Goal: Task Accomplishment & Management: Complete application form

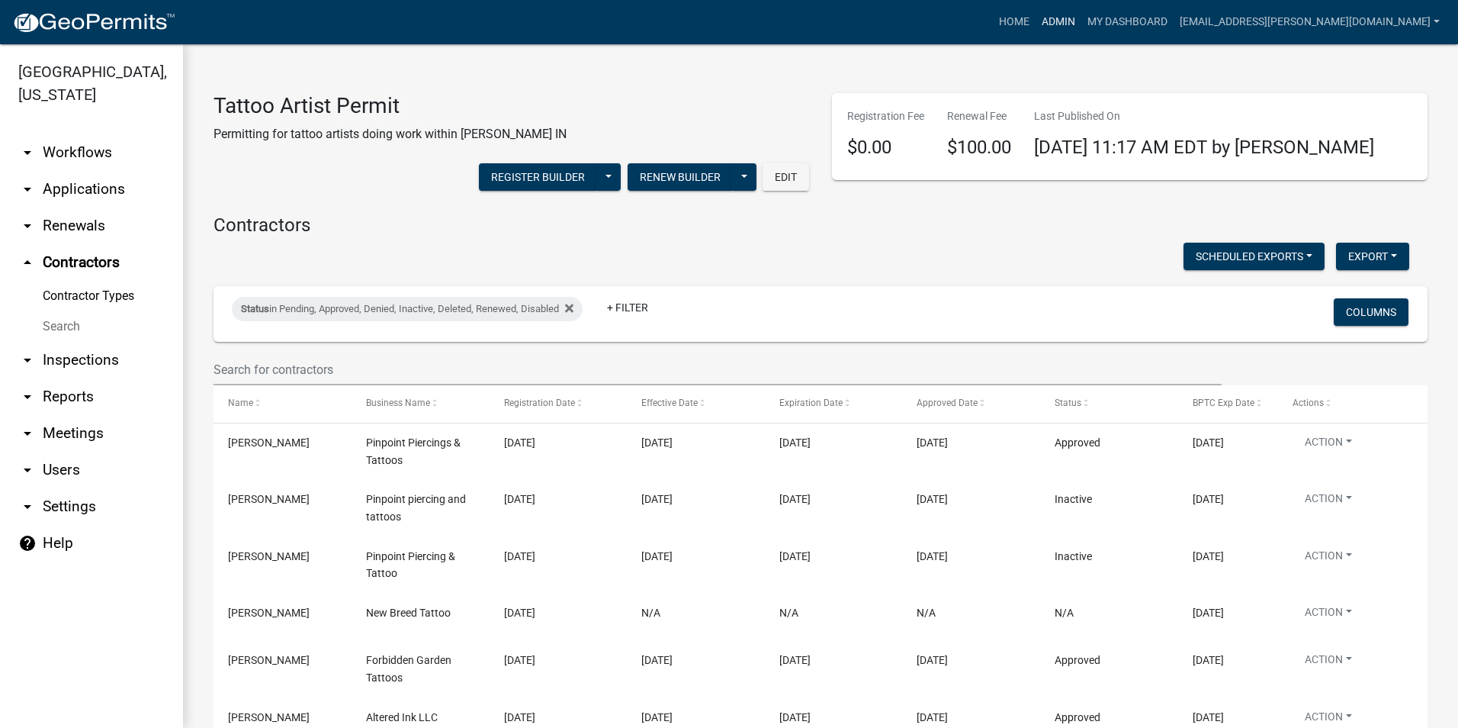
click at [1082, 21] on link "Admin" at bounding box center [1059, 22] width 46 height 29
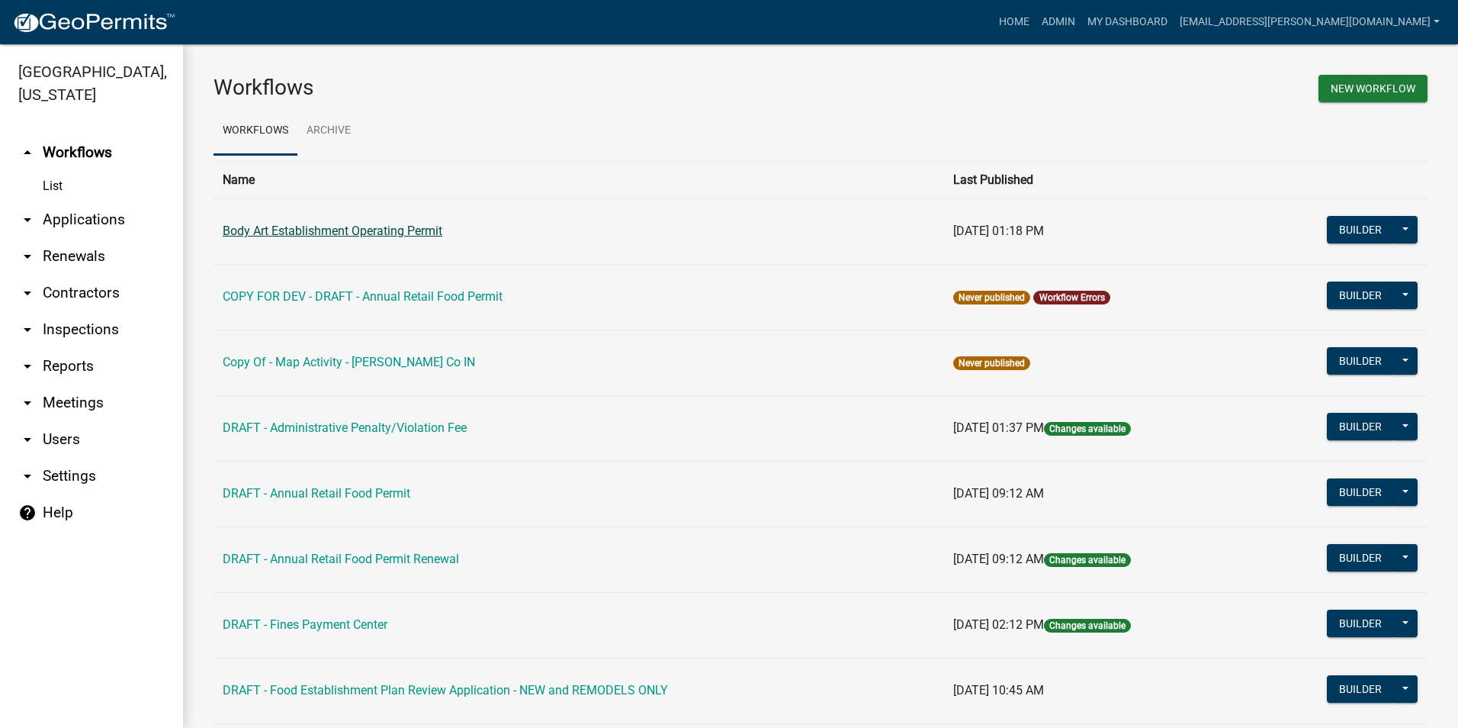
click at [422, 227] on link "Body Art Establishment Operating Permit" at bounding box center [333, 230] width 220 height 14
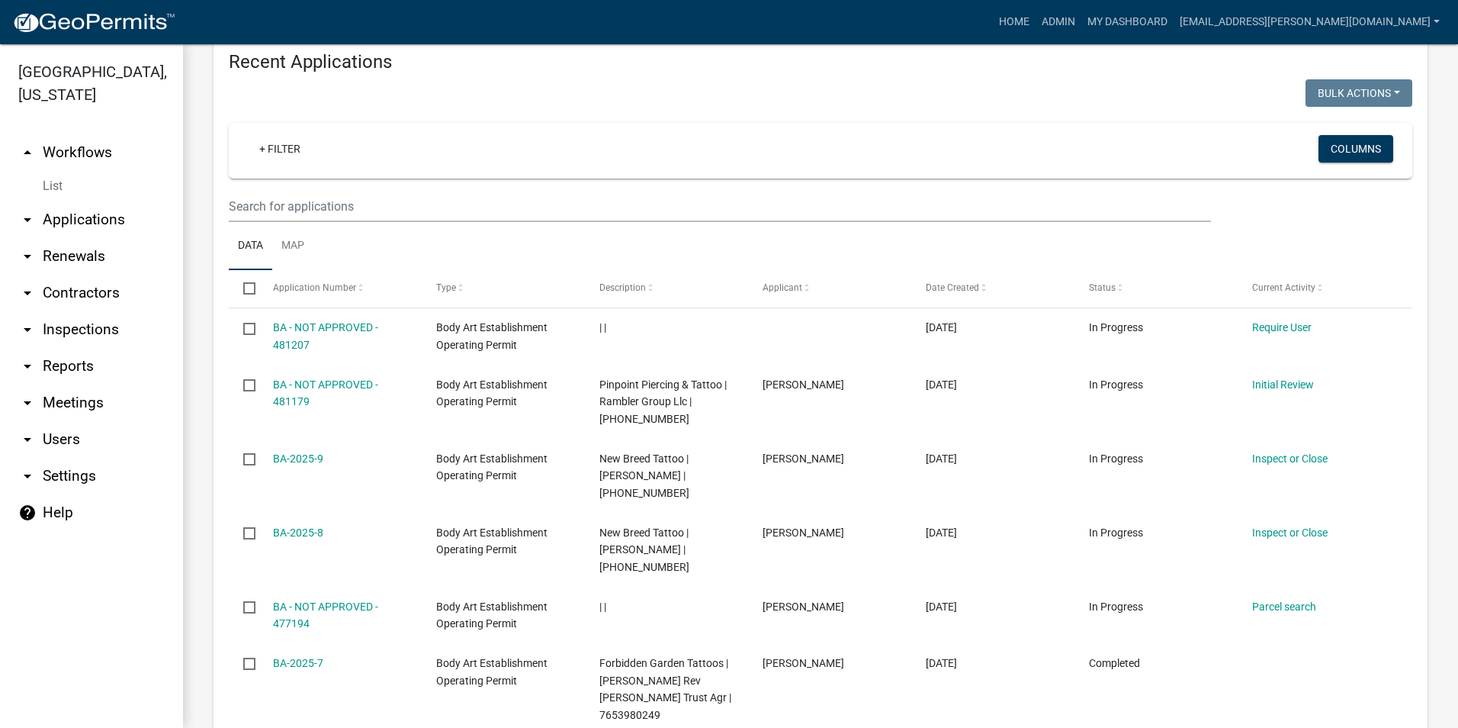
scroll to position [1068, 0]
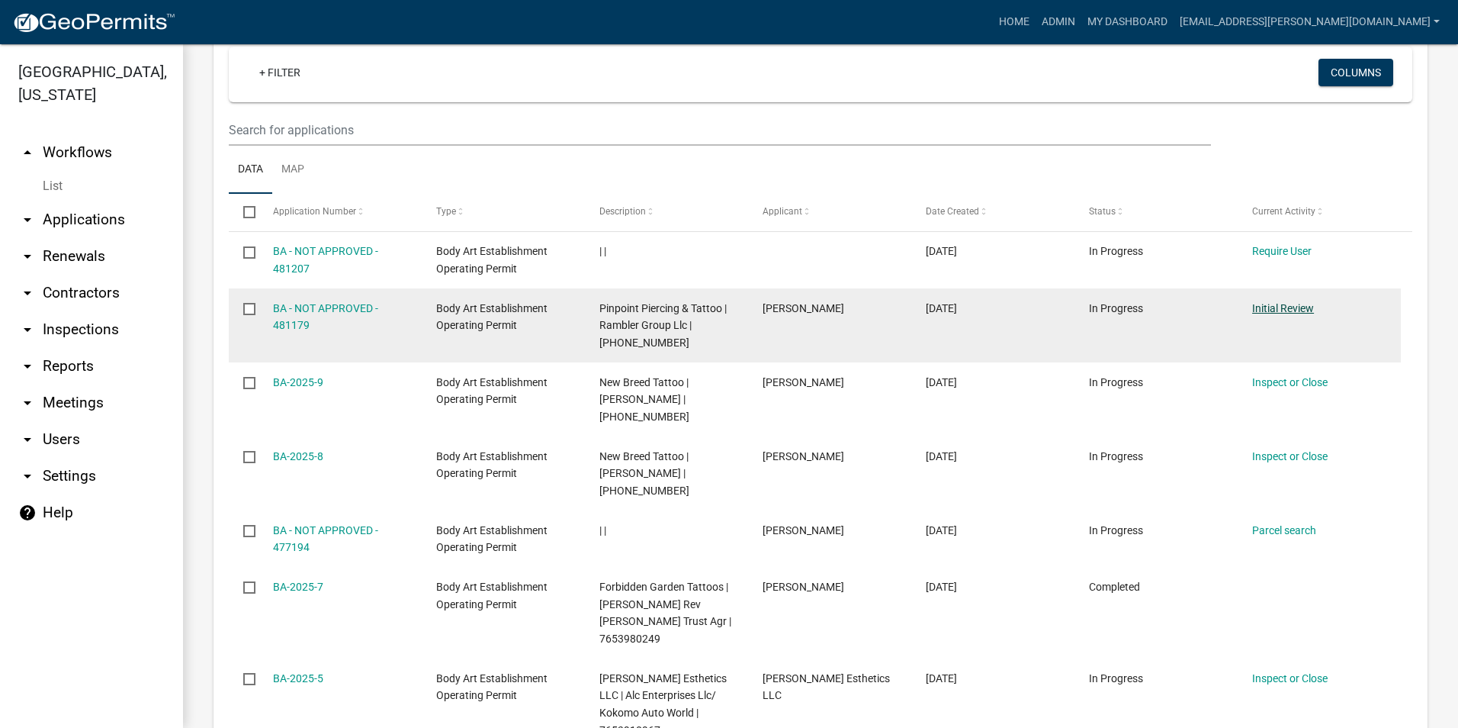
click at [1273, 302] on link "Initial Review" at bounding box center [1283, 308] width 62 height 12
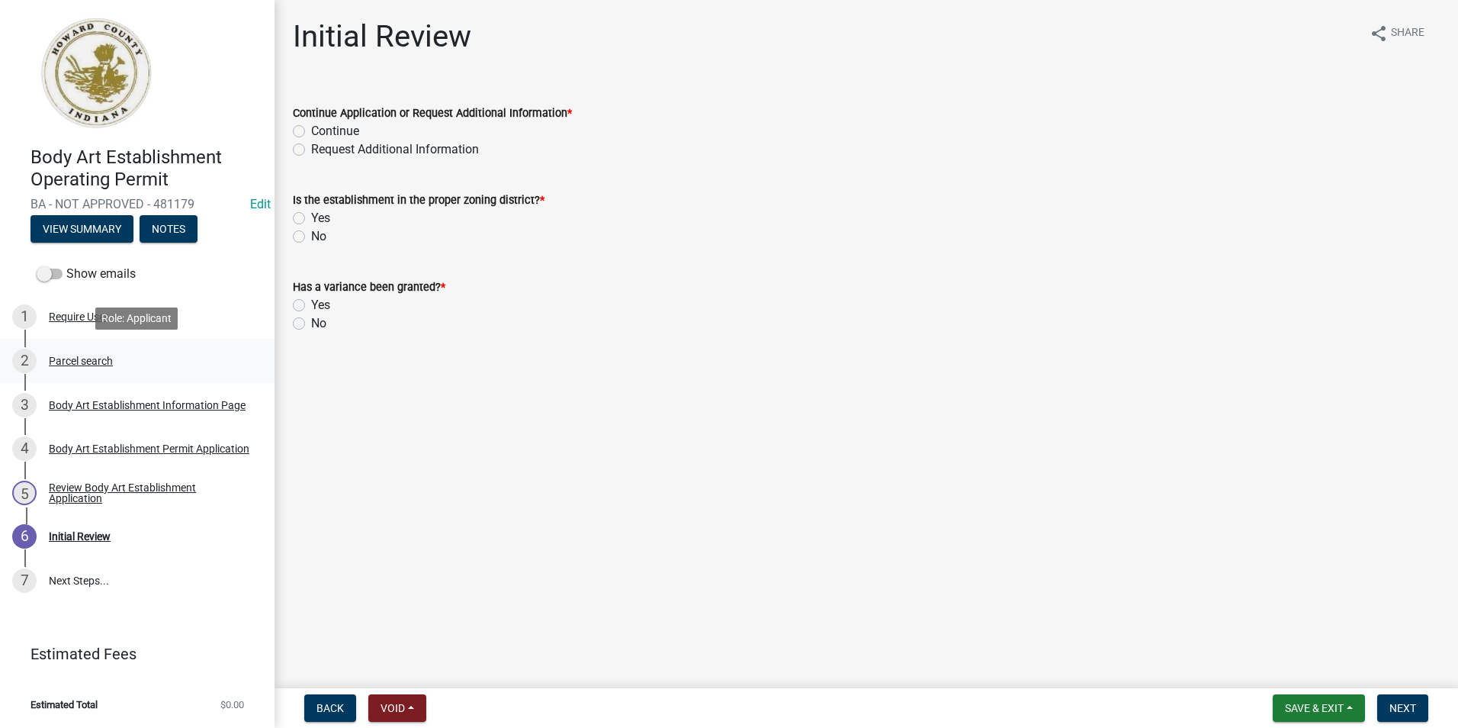
click at [94, 360] on div "Parcel search" at bounding box center [81, 360] width 64 height 11
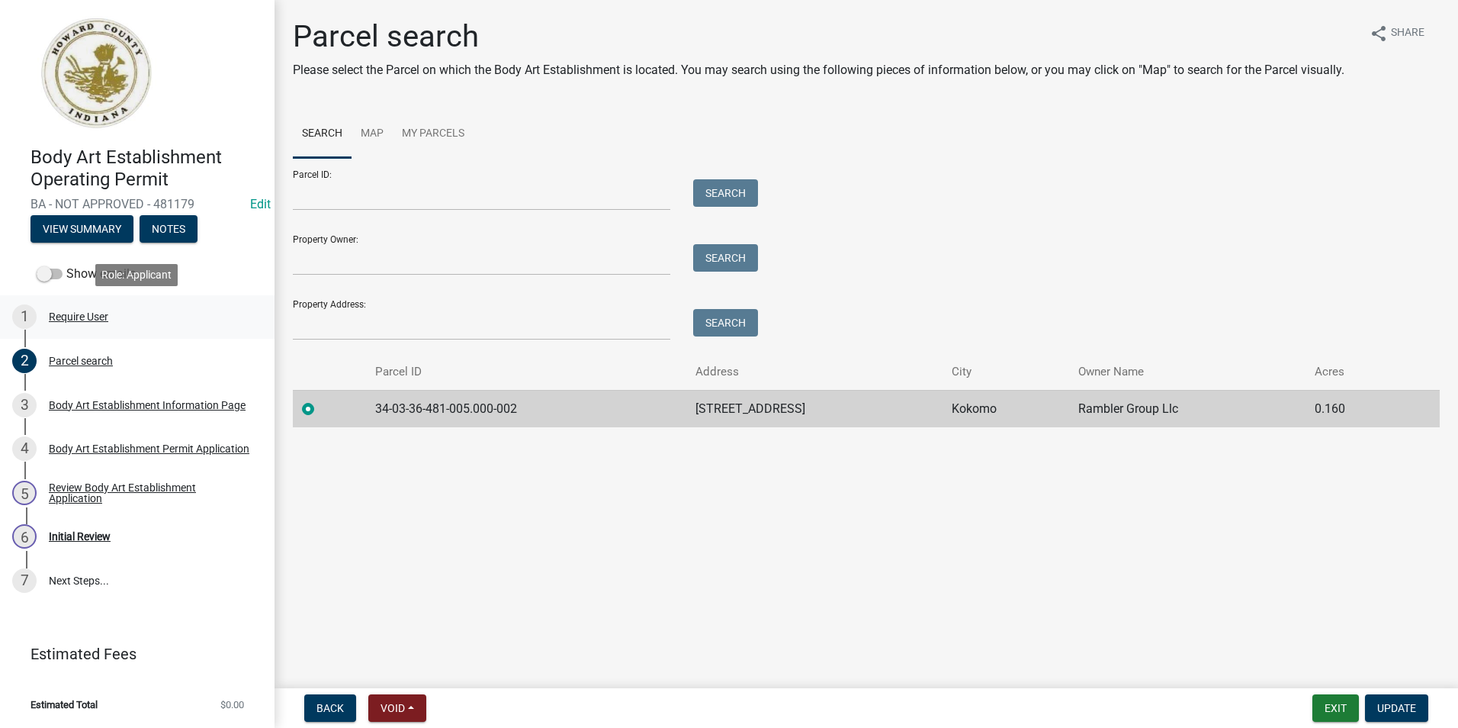
click at [88, 317] on div "Require User" at bounding box center [78, 316] width 59 height 11
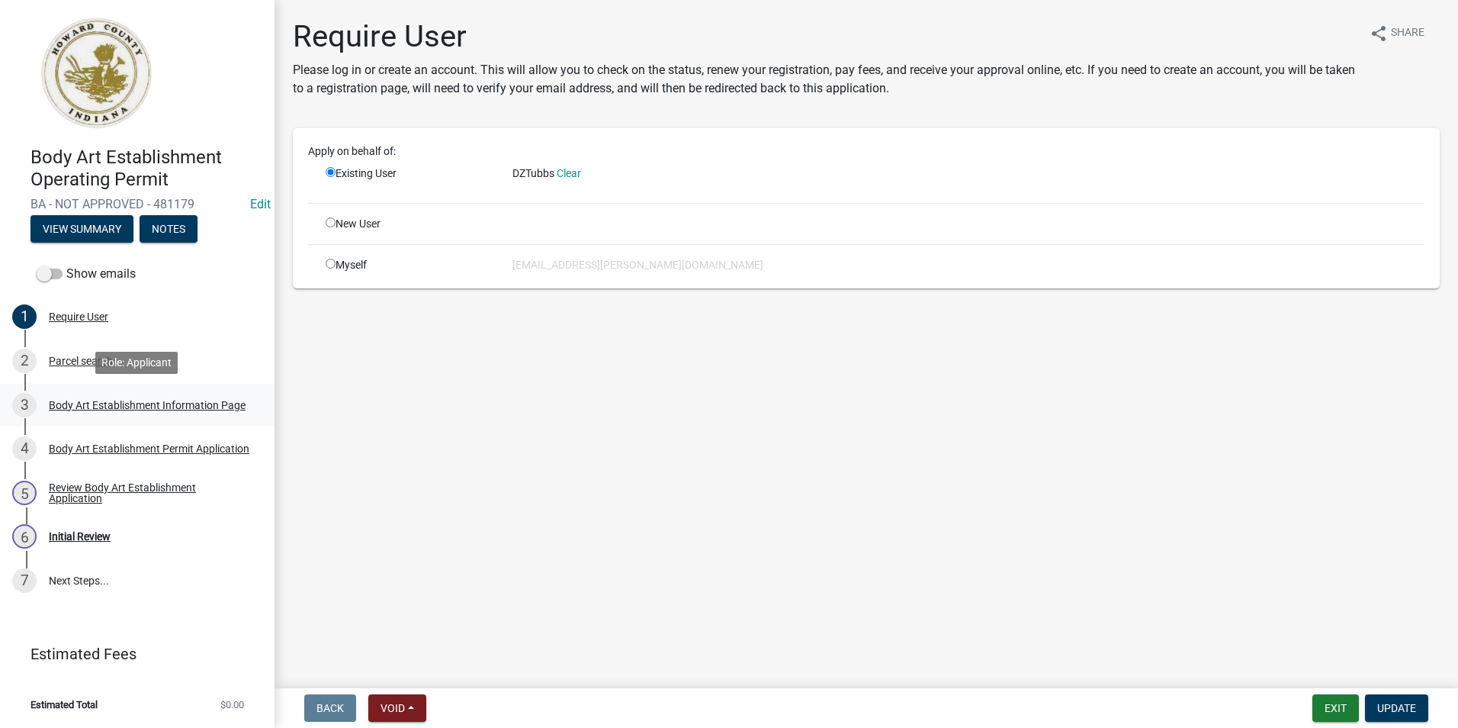
click at [119, 412] on div "3 Body Art Establishment Information Page" at bounding box center [131, 405] width 238 height 24
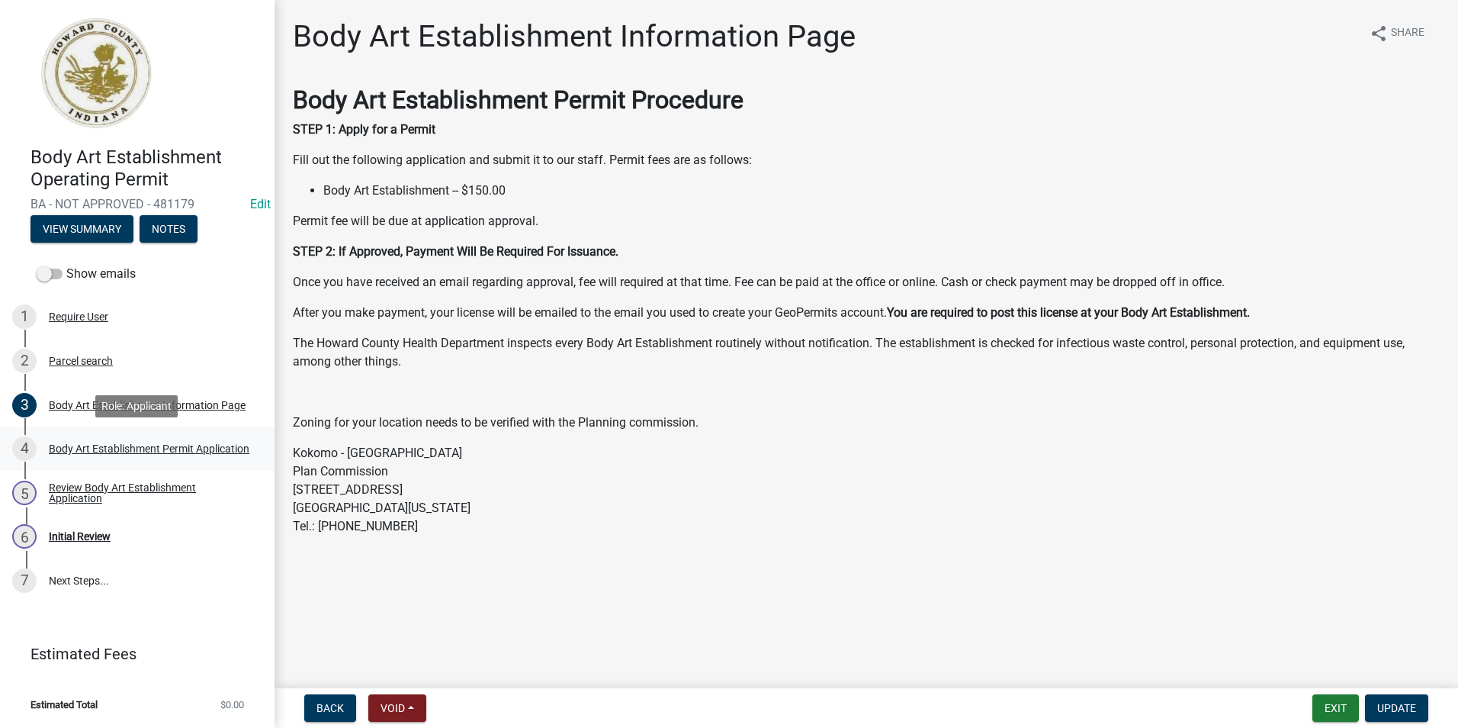
click at [182, 443] on div "Body Art Establishment Permit Application" at bounding box center [149, 448] width 201 height 11
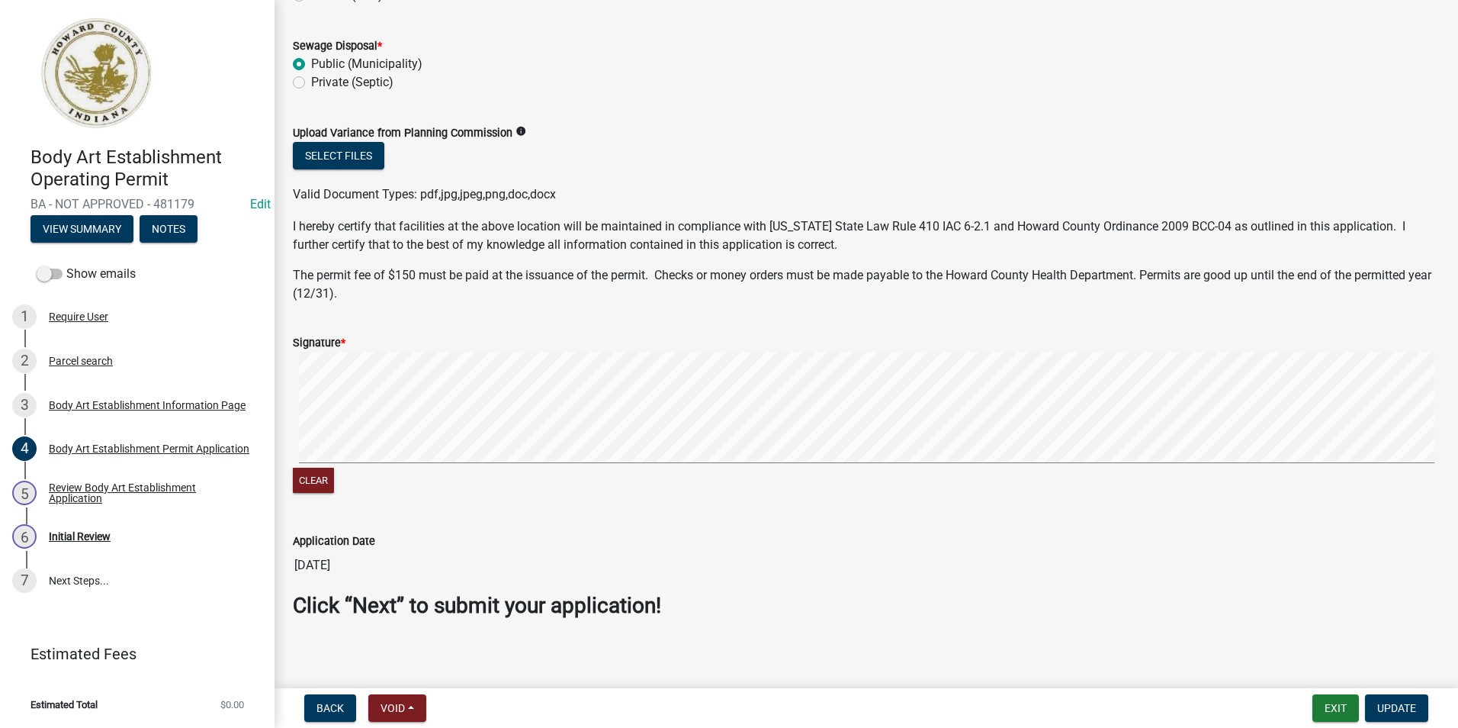
scroll to position [1157, 0]
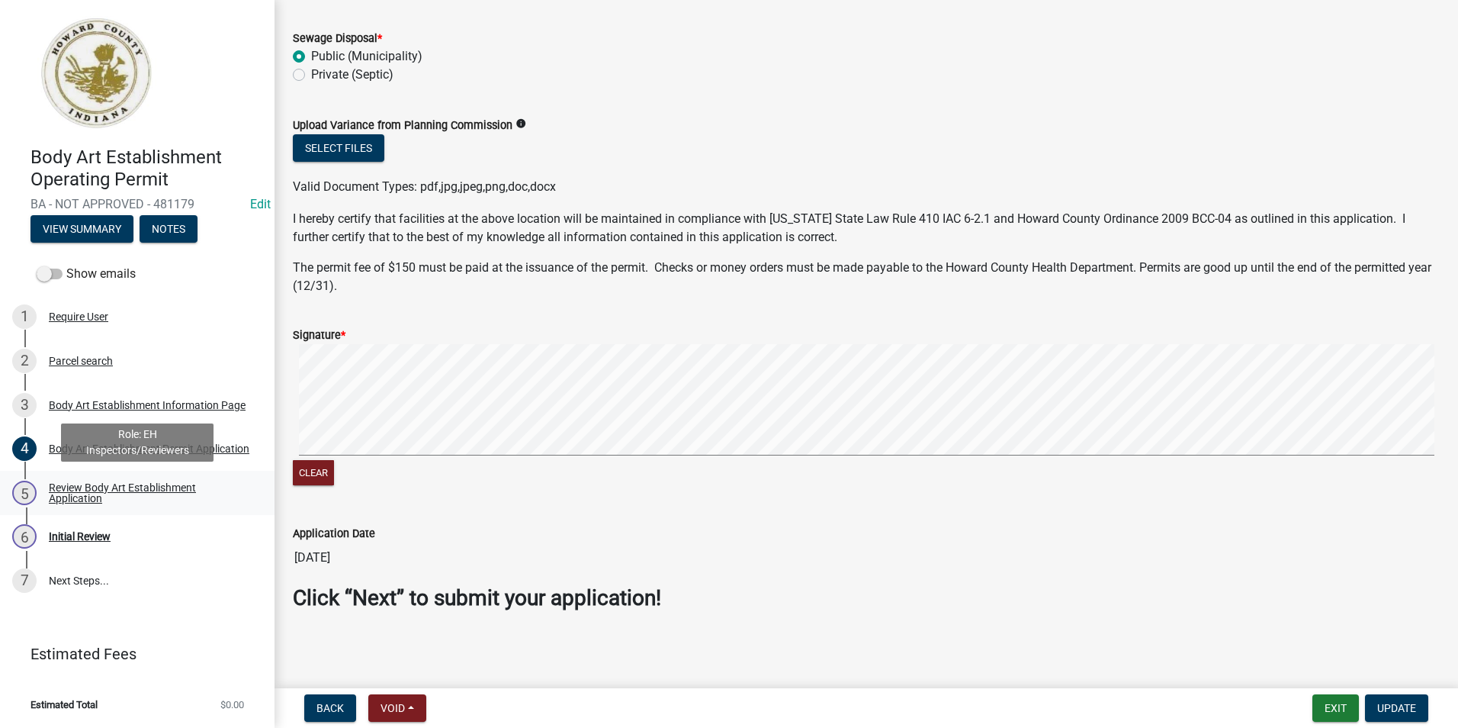
click at [113, 491] on div "Review Body Art Establishment Application" at bounding box center [149, 492] width 201 height 21
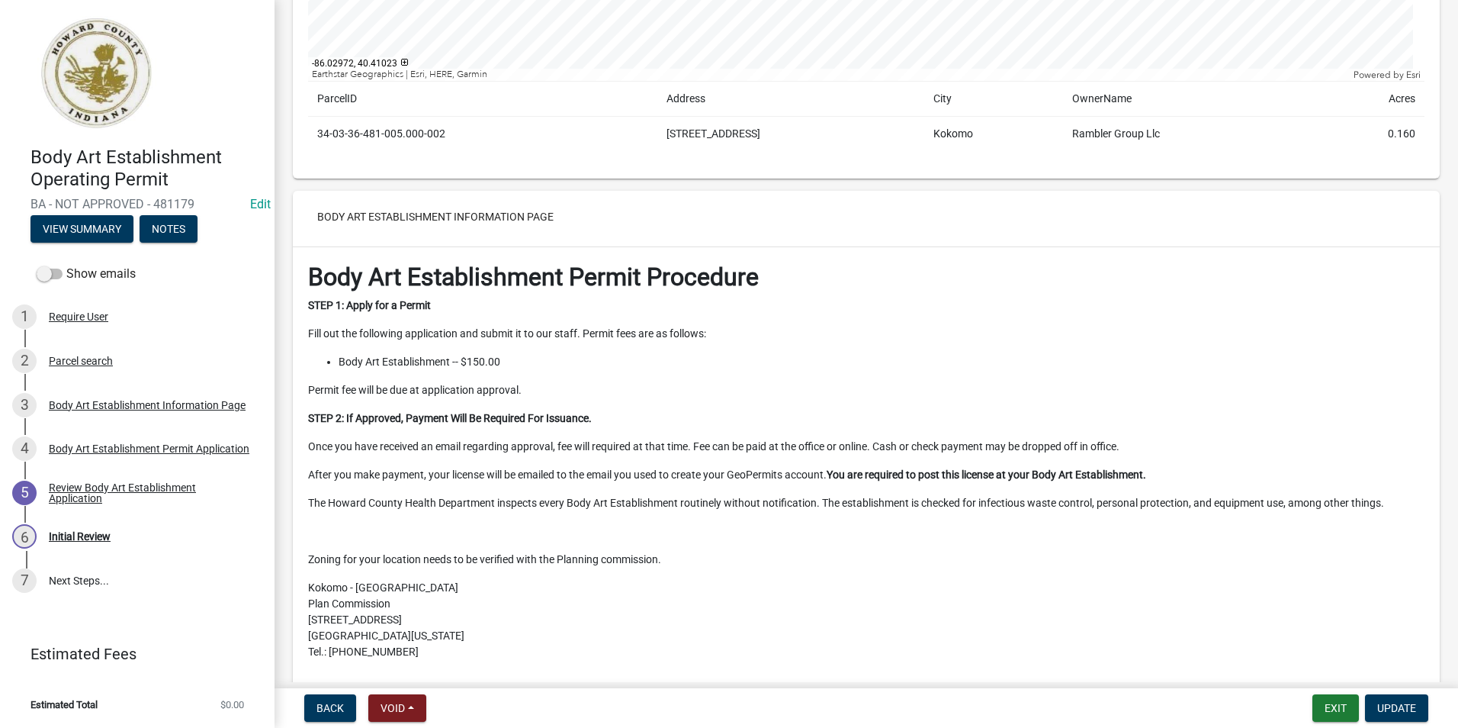
scroll to position [534, 0]
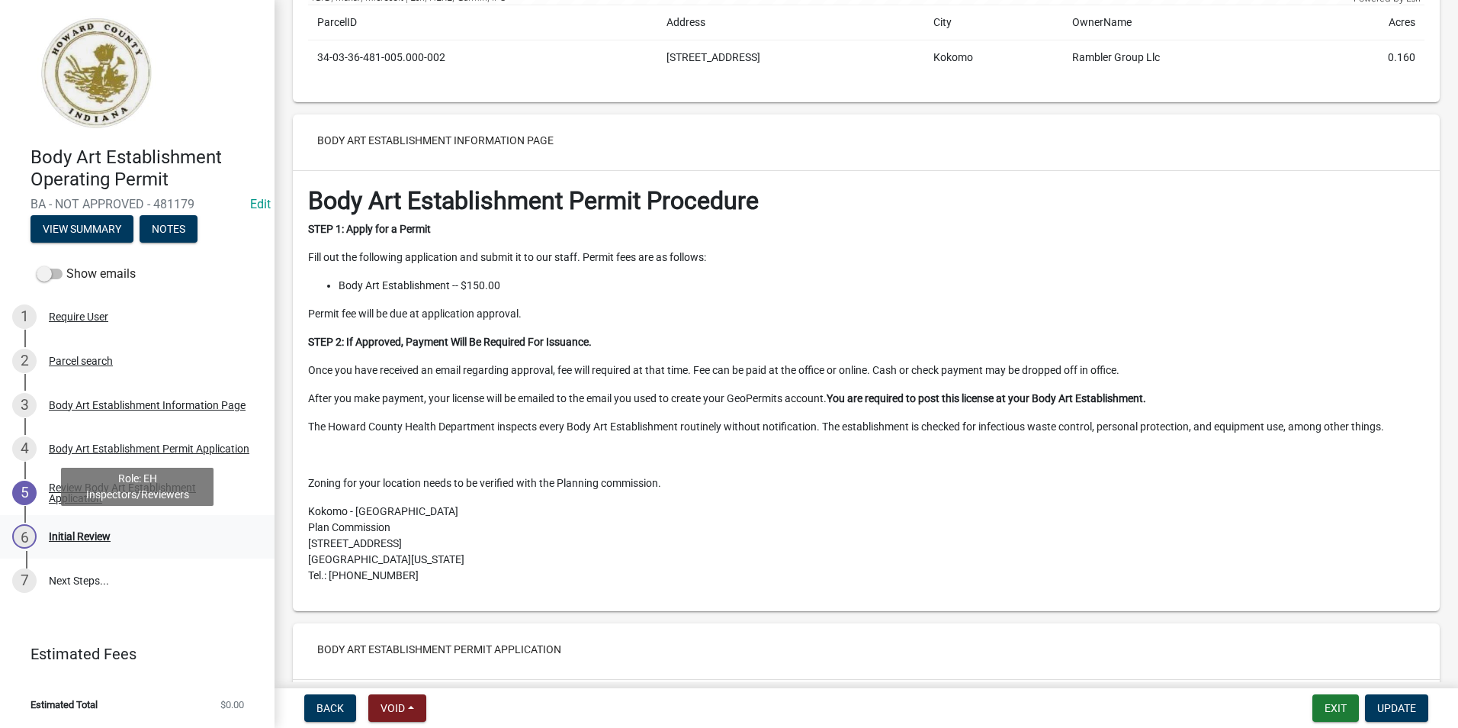
click at [89, 539] on div "Initial Review" at bounding box center [80, 536] width 62 height 11
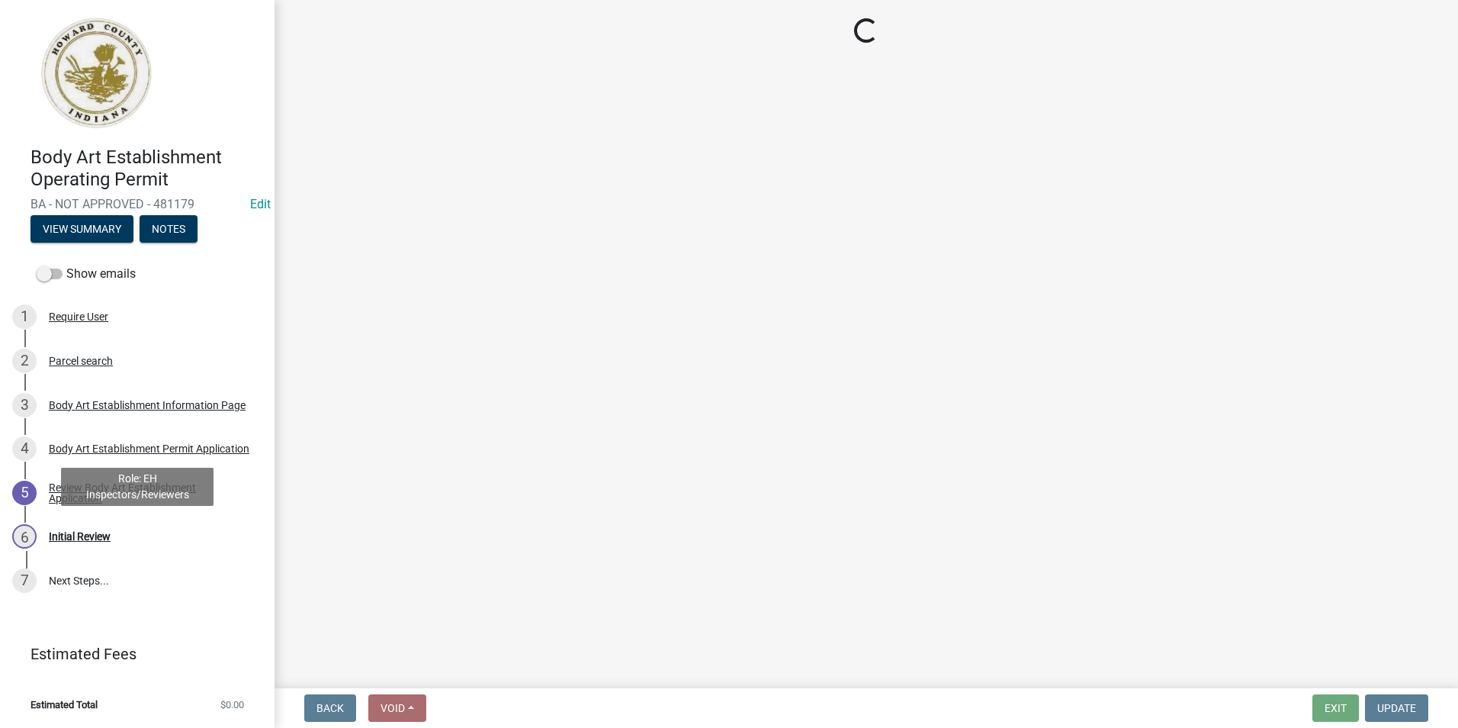
scroll to position [0, 0]
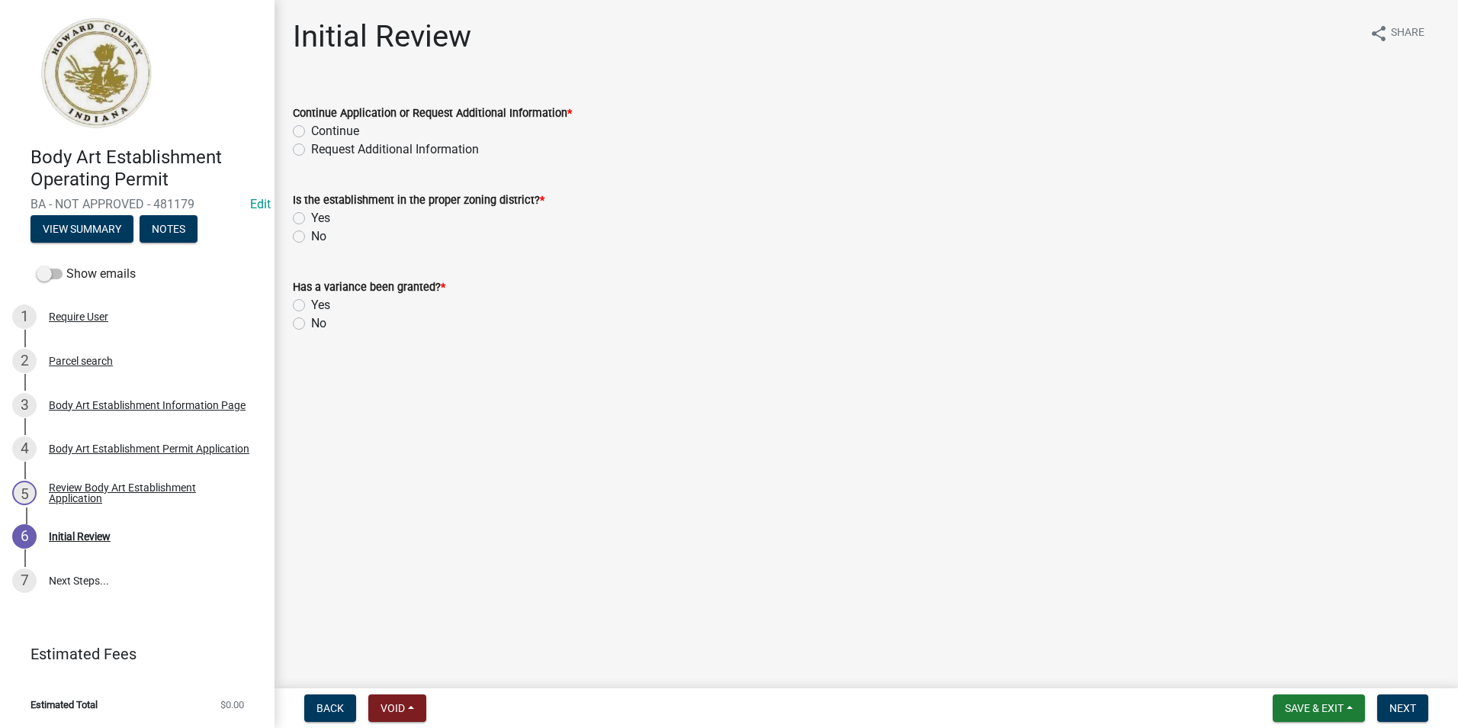
click at [311, 130] on label "Continue" at bounding box center [335, 131] width 48 height 18
click at [311, 130] on input "Continue" at bounding box center [316, 127] width 10 height 10
radio input "true"
click at [92, 316] on div "Require User" at bounding box center [78, 316] width 59 height 11
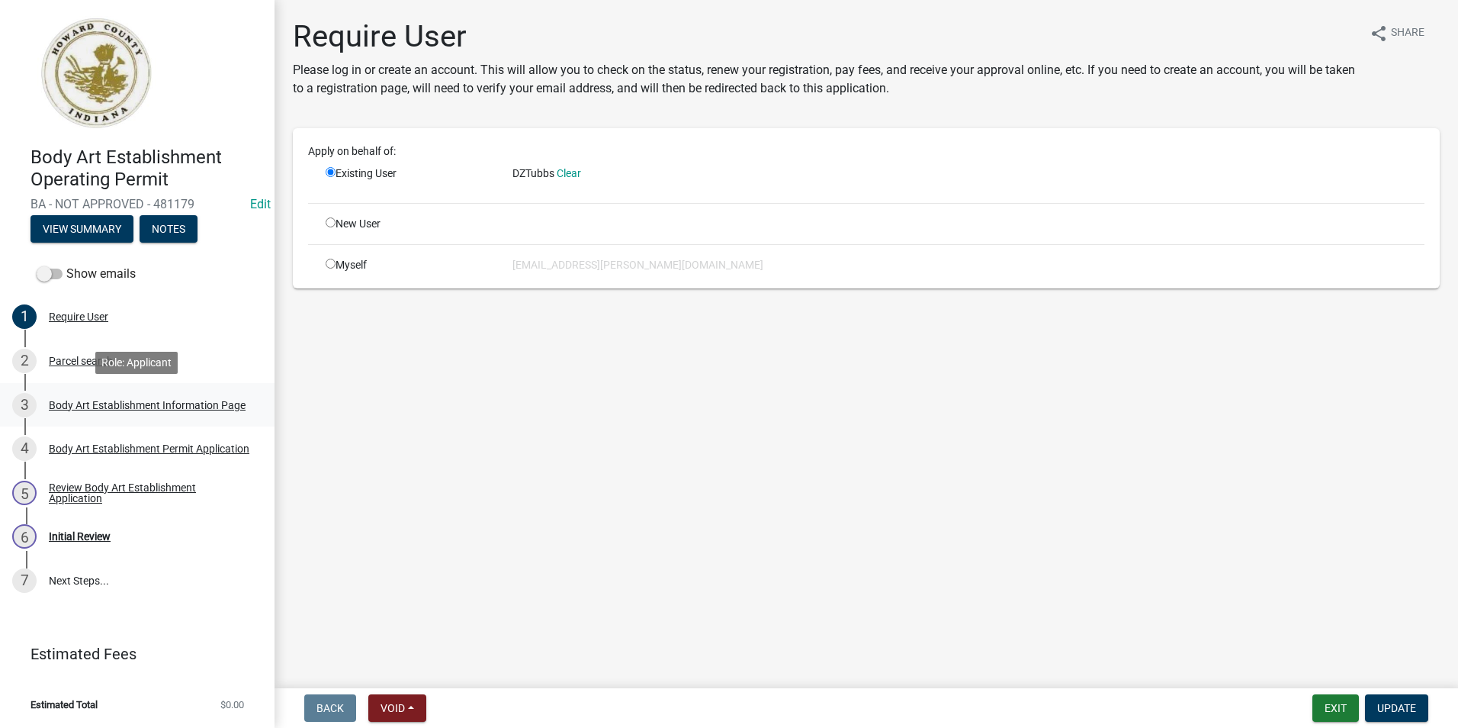
click at [92, 403] on div "Body Art Establishment Information Page" at bounding box center [147, 405] width 197 height 11
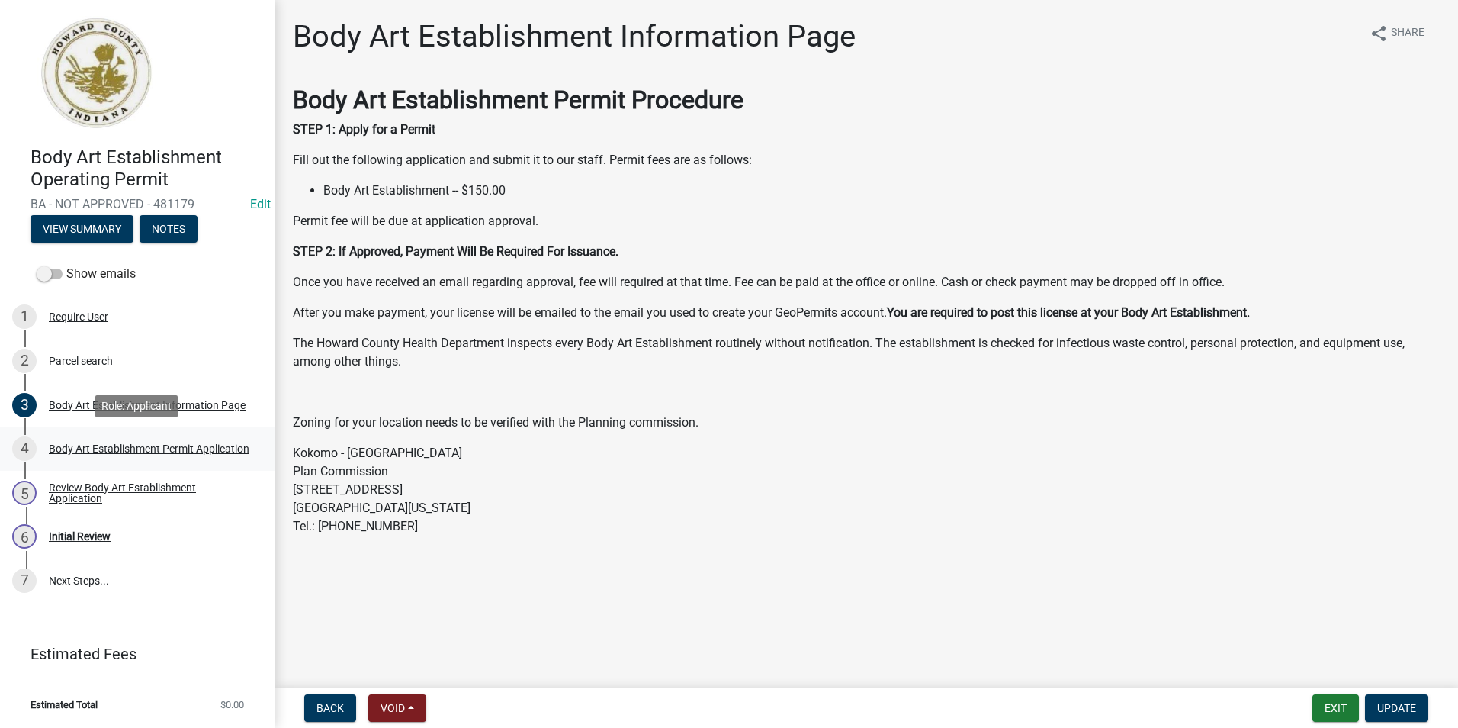
click at [86, 445] on div "Body Art Establishment Permit Application" at bounding box center [149, 448] width 201 height 11
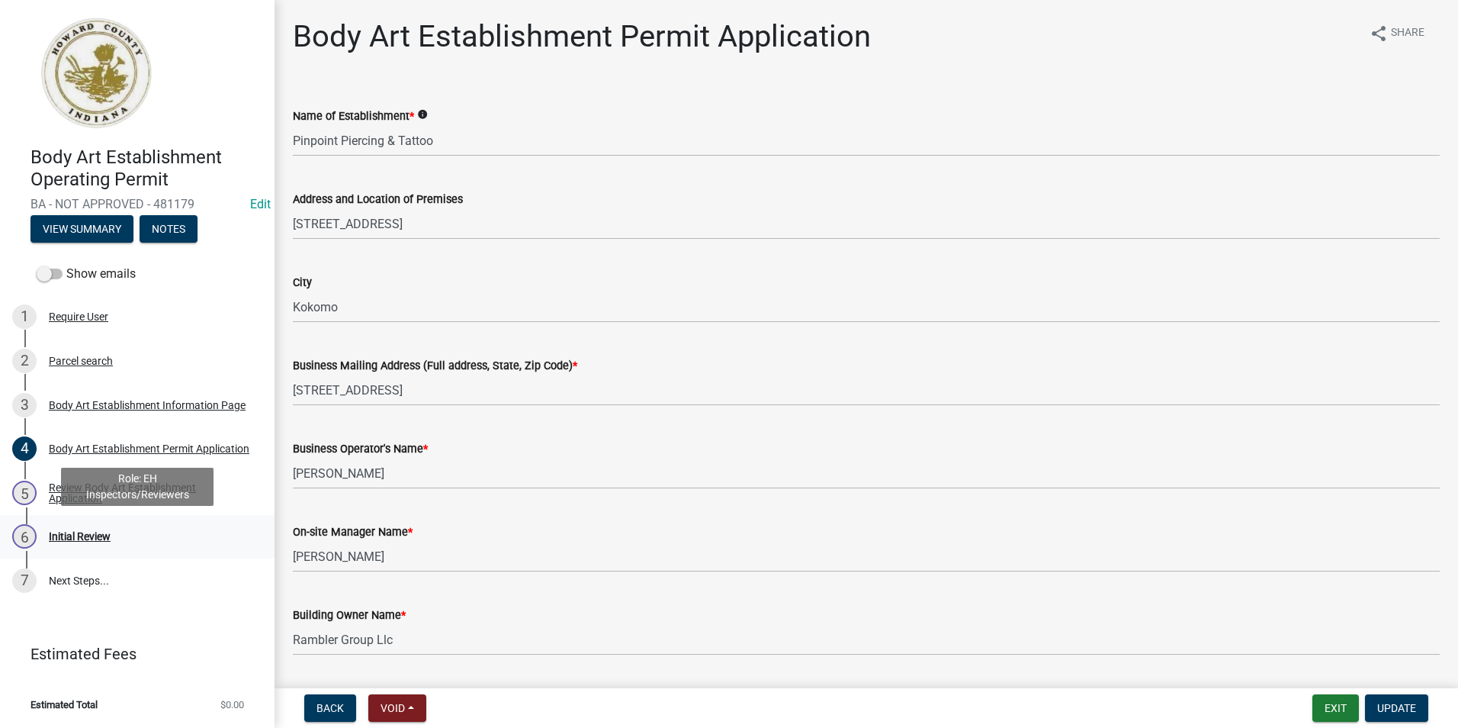
click at [73, 537] on div "Initial Review" at bounding box center [80, 536] width 62 height 11
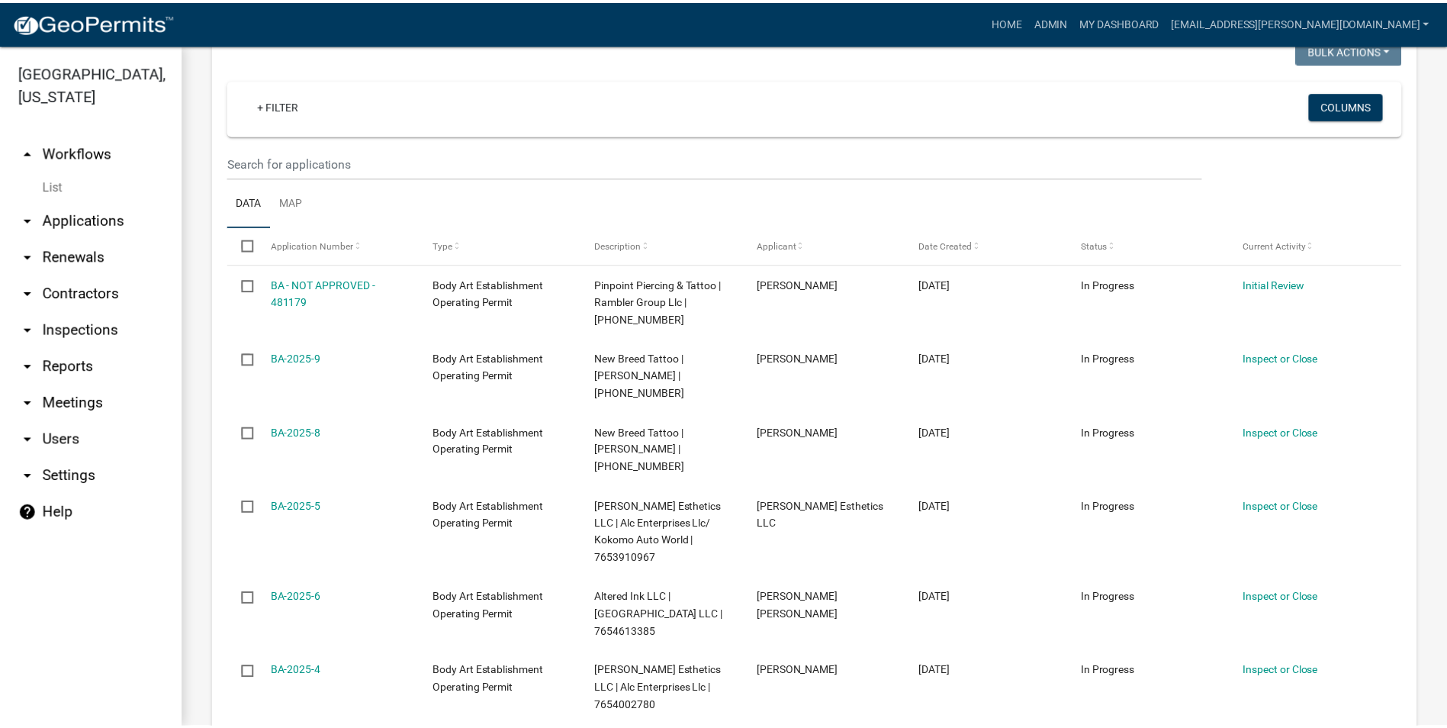
scroll to position [229, 0]
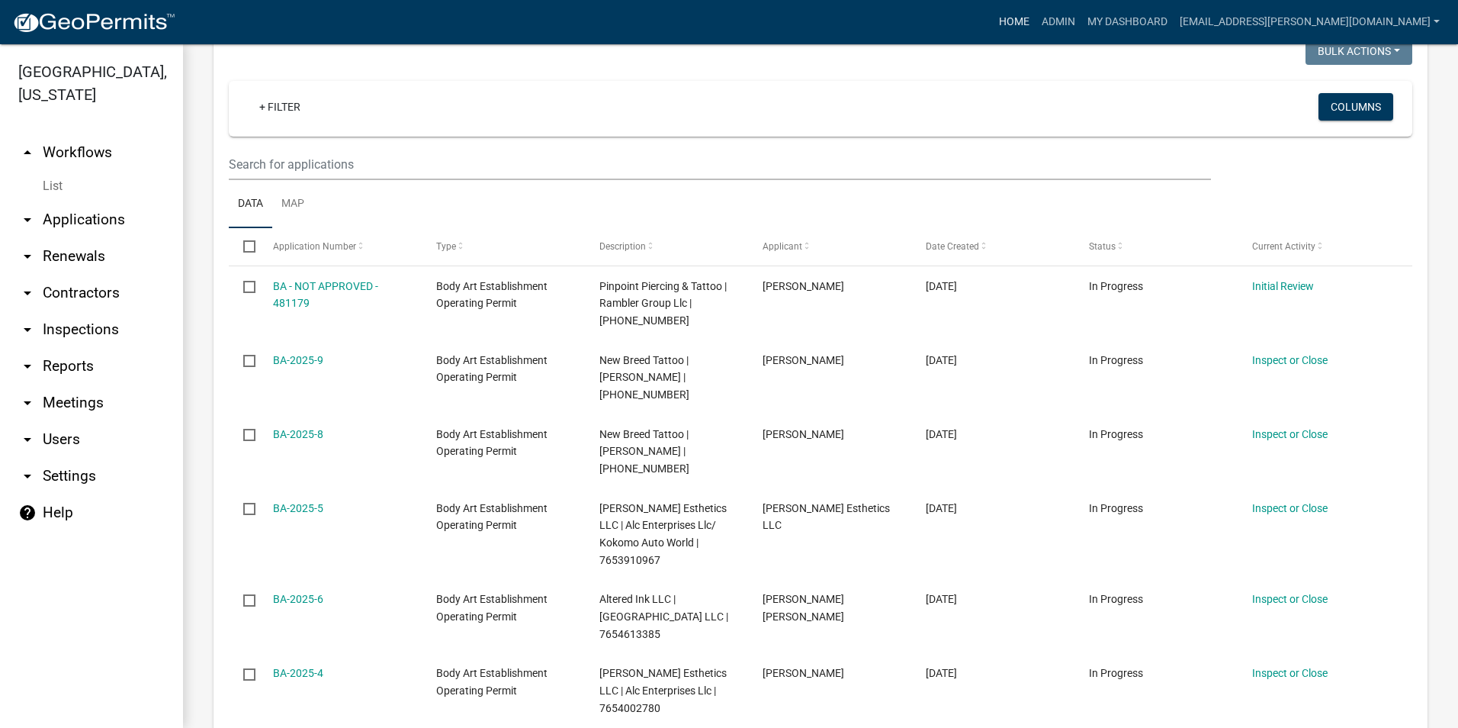
click at [1036, 19] on link "Home" at bounding box center [1014, 22] width 43 height 29
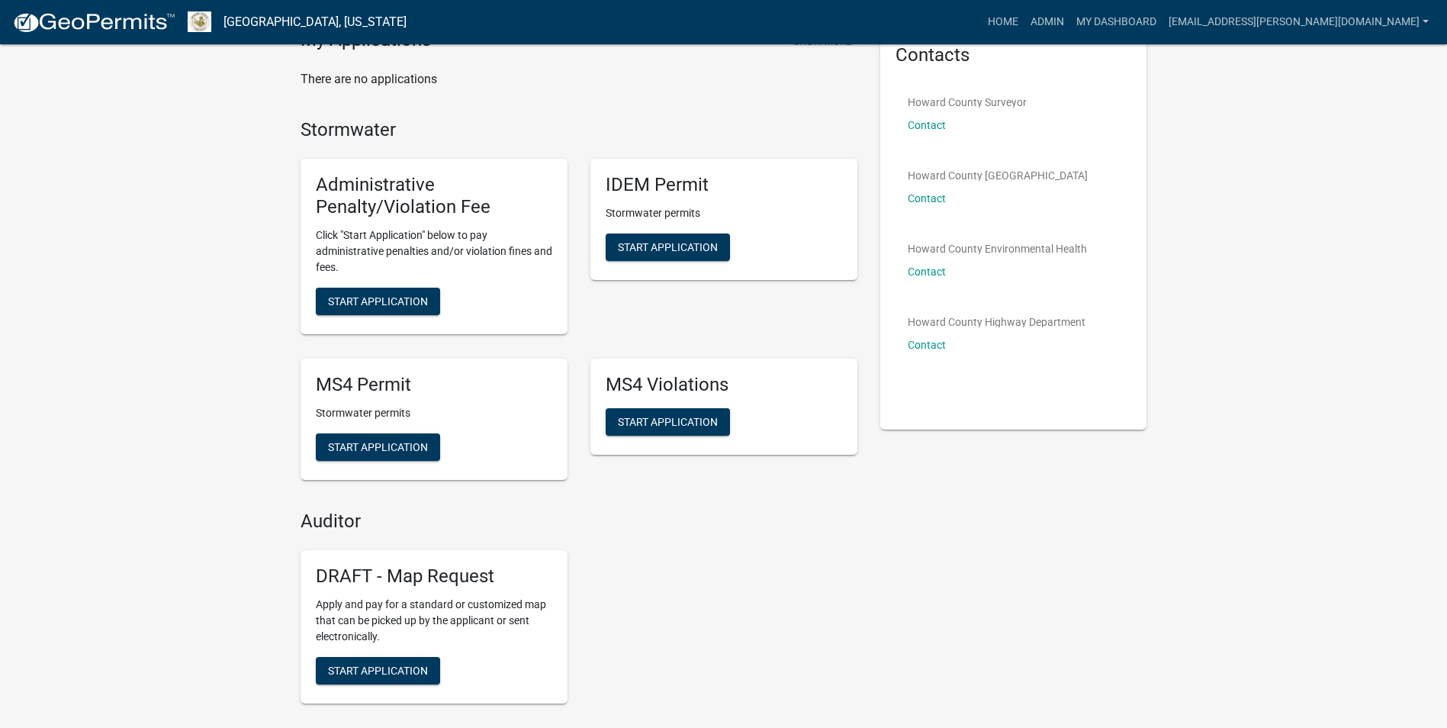
scroll to position [76, 0]
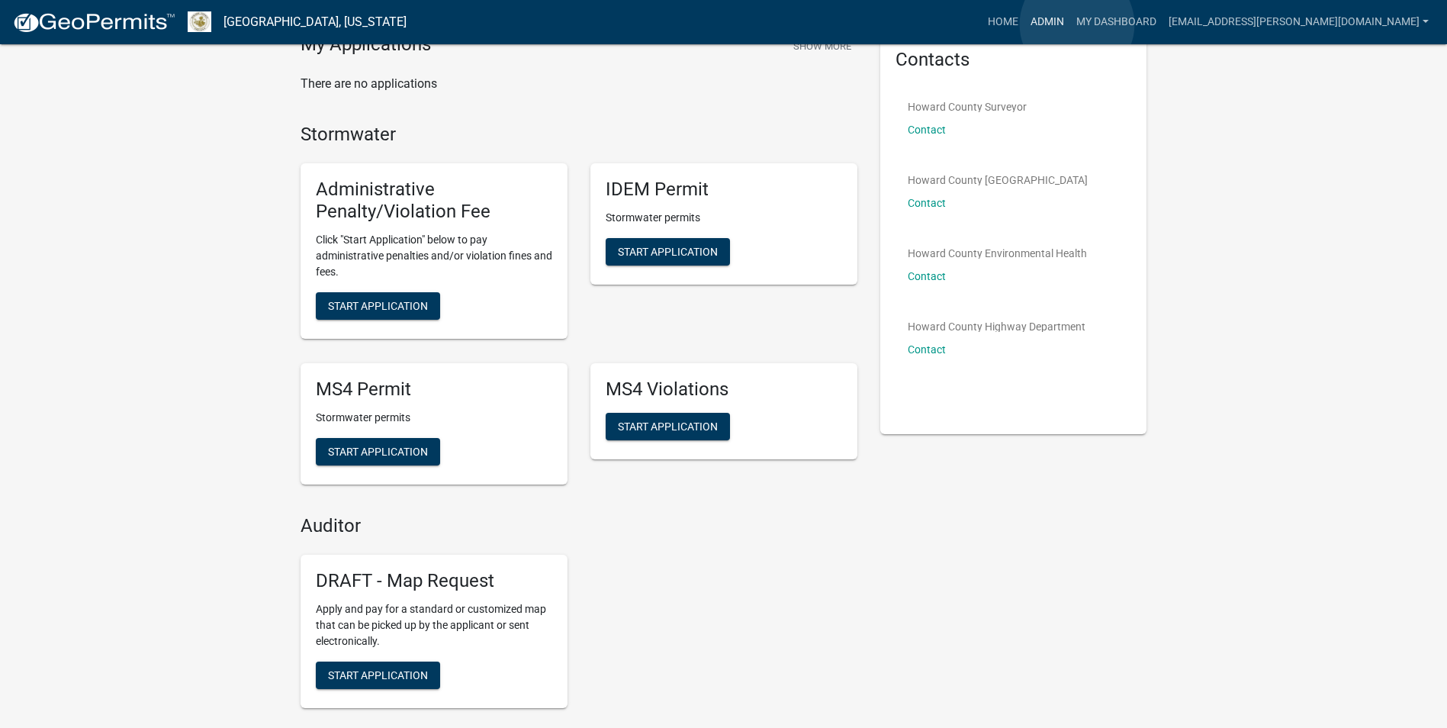
click at [1070, 24] on link "Admin" at bounding box center [1047, 22] width 46 height 29
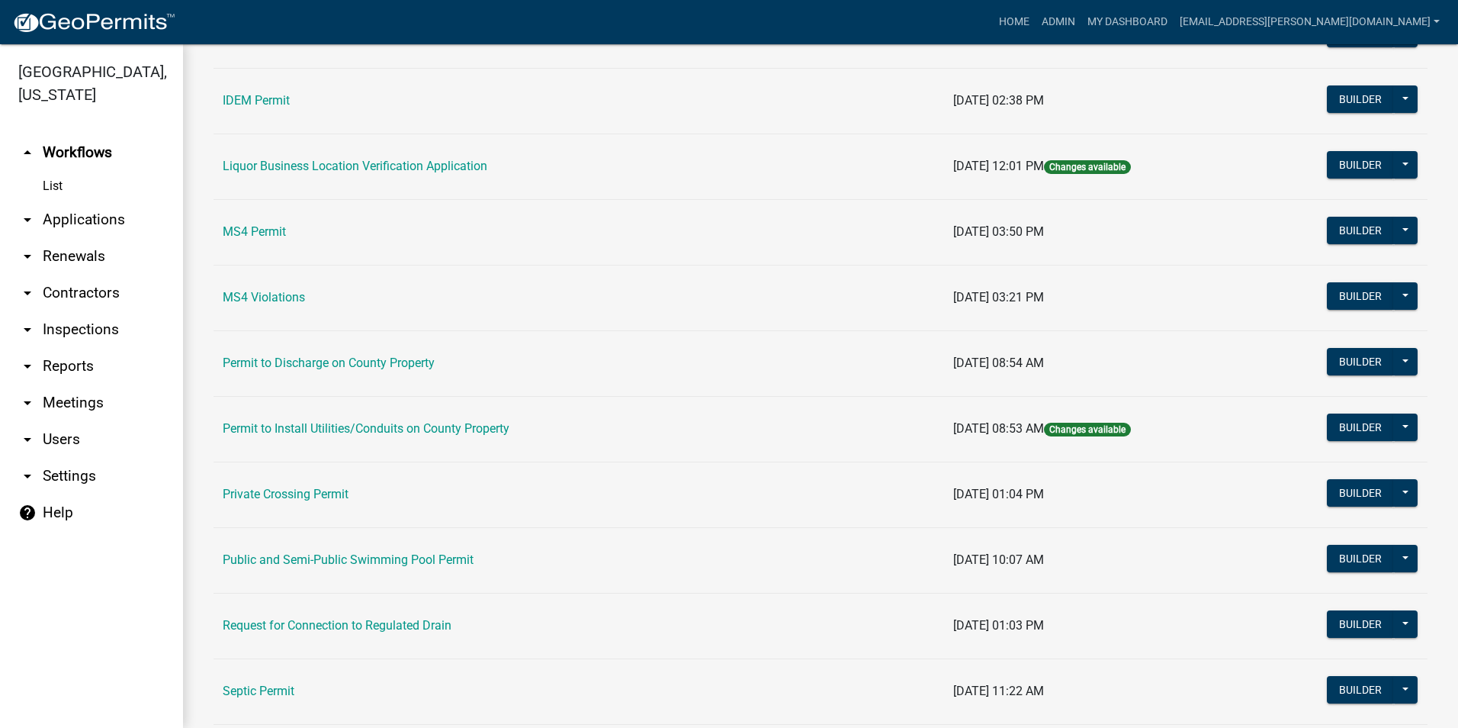
scroll to position [1284, 0]
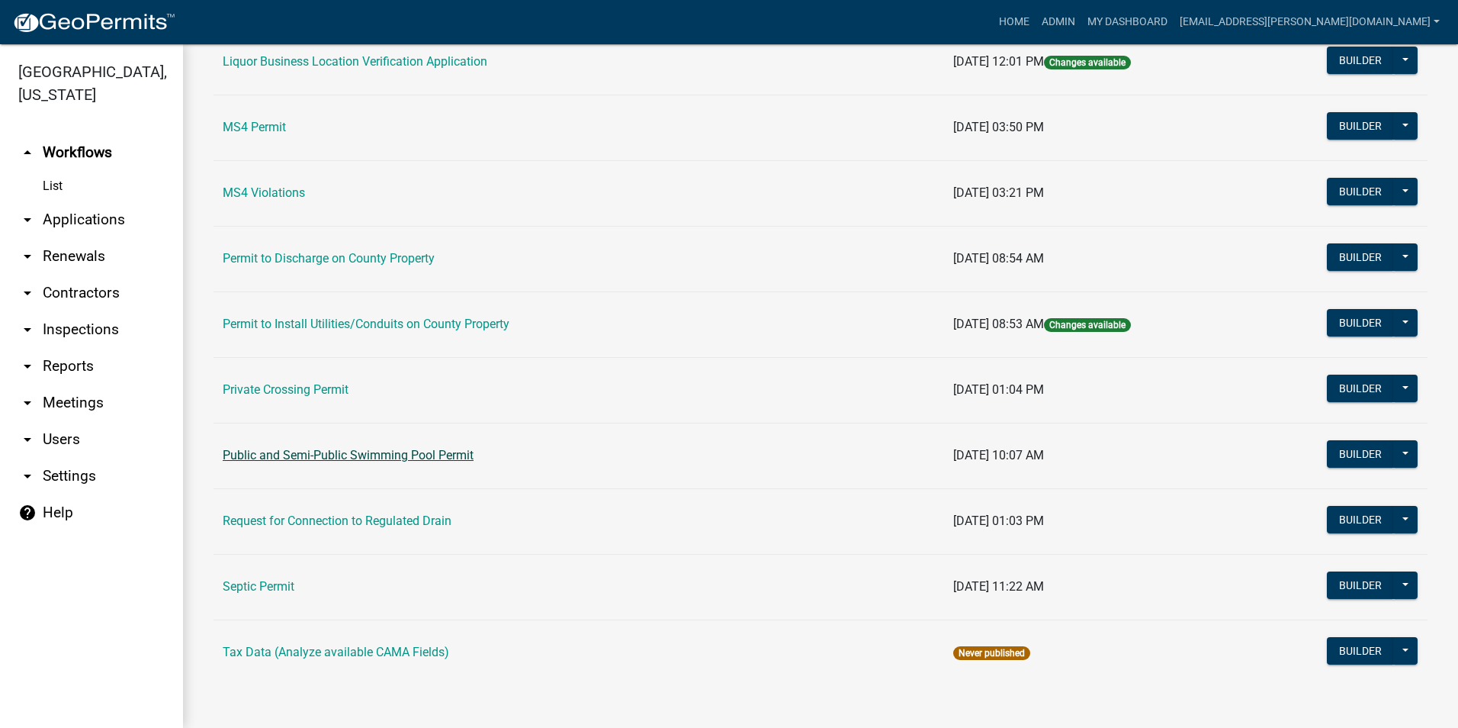
click at [364, 450] on link "Public and Semi-Public Swimming Pool Permit" at bounding box center [348, 455] width 251 height 14
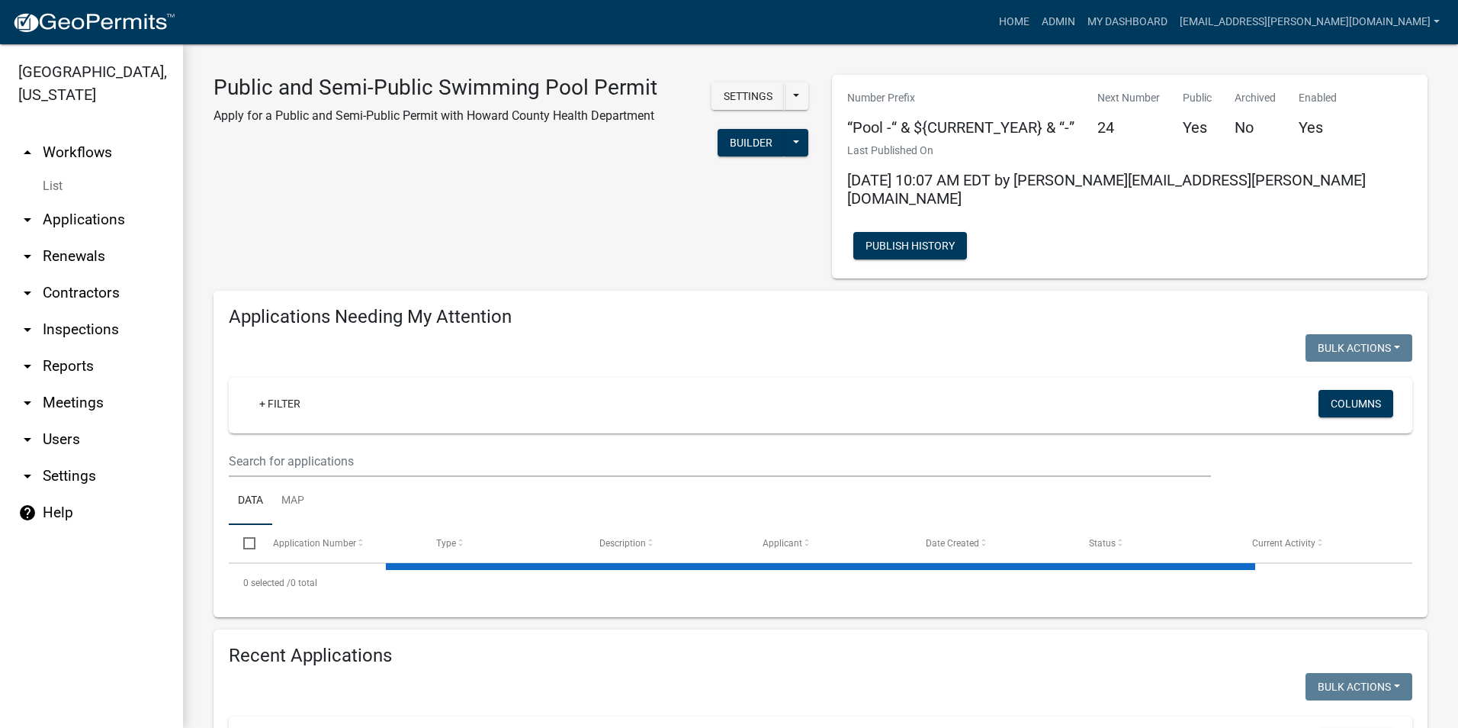
select select "3: 100"
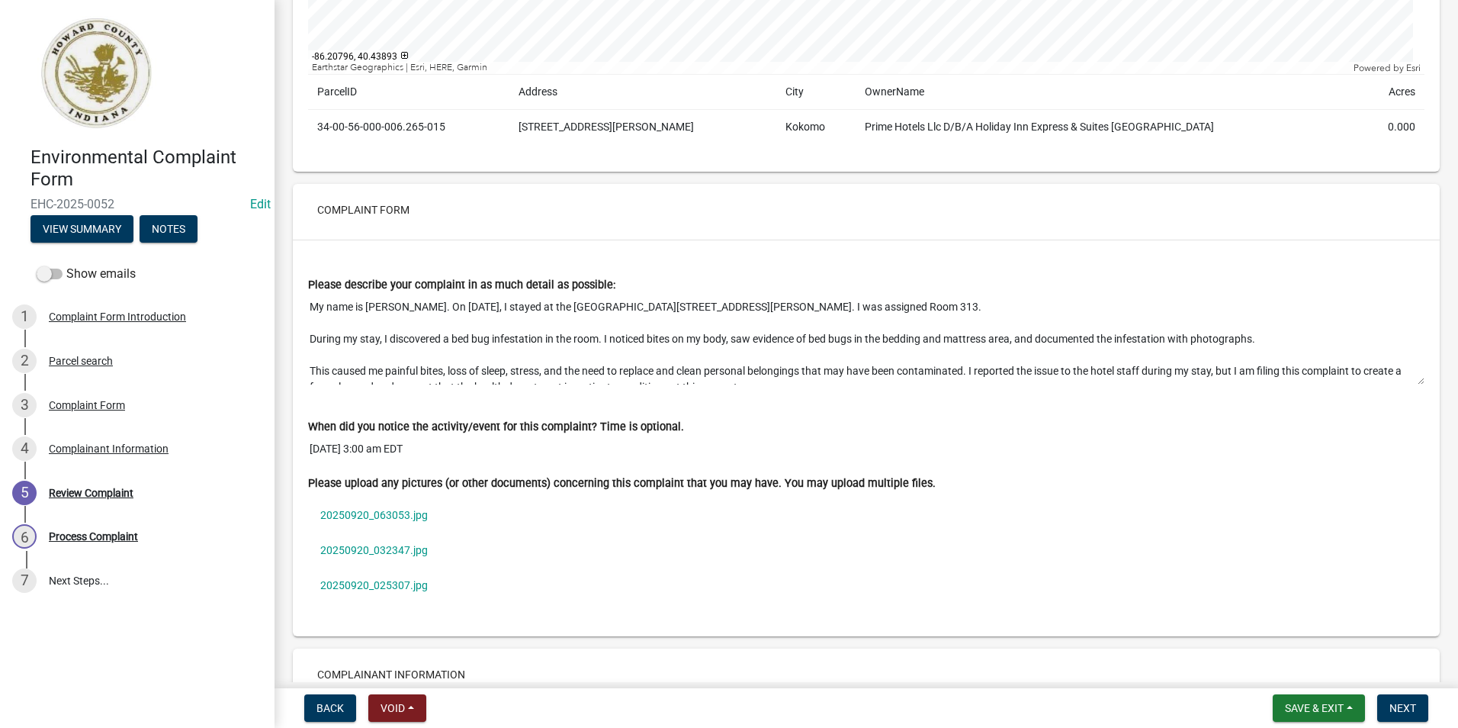
scroll to position [48, 0]
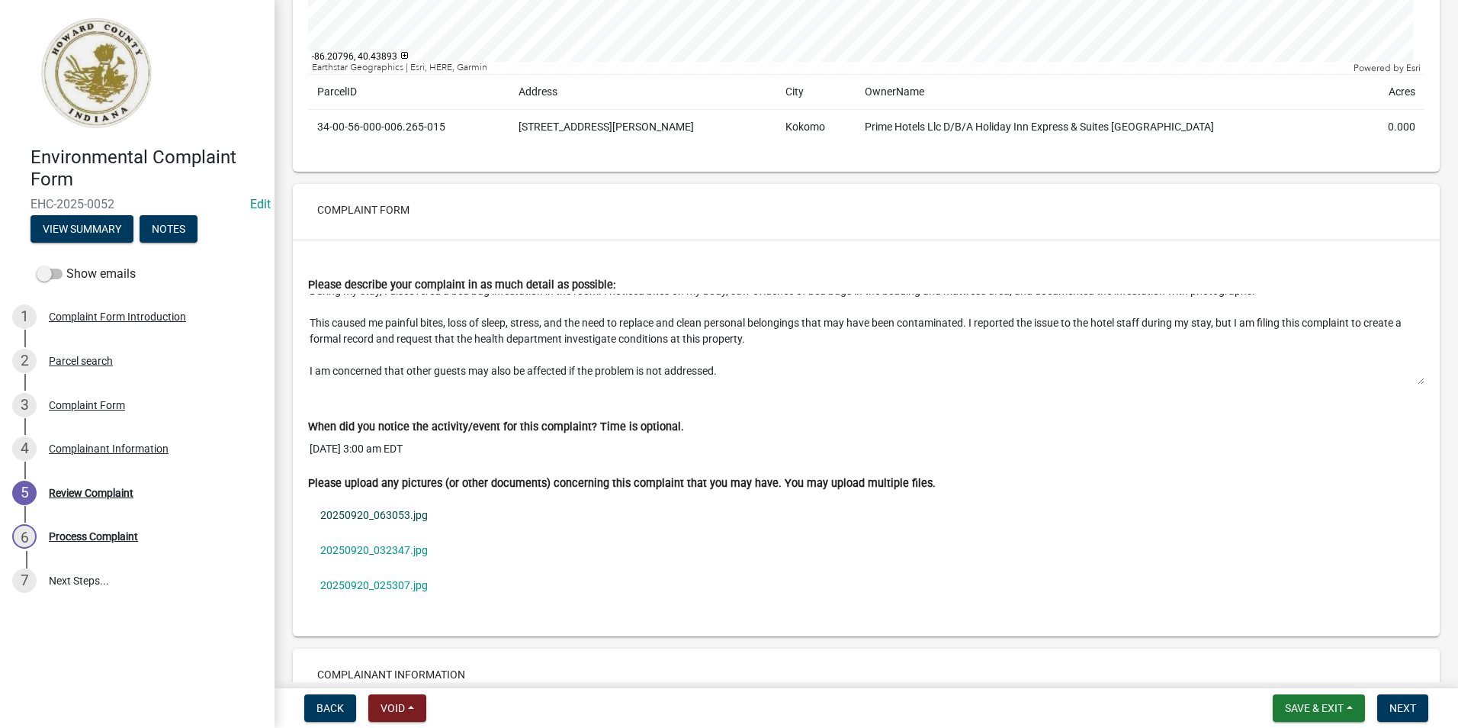
click at [375, 514] on link "20250920_063053.jpg" at bounding box center [866, 514] width 1117 height 35
click at [400, 549] on link "20250920_032347.jpg" at bounding box center [866, 549] width 1117 height 35
click at [403, 584] on link "20250920_025307.jpg" at bounding box center [866, 584] width 1117 height 35
